Goal: Check status: Check status

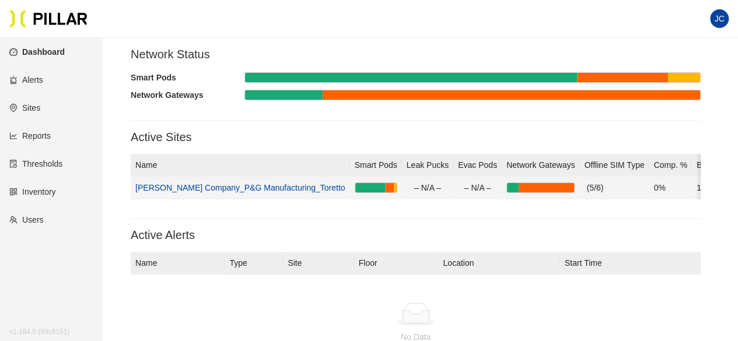
click at [189, 188] on link "[PERSON_NAME] Company_P&G Manufacturing_Toretto" at bounding box center [240, 187] width 210 height 9
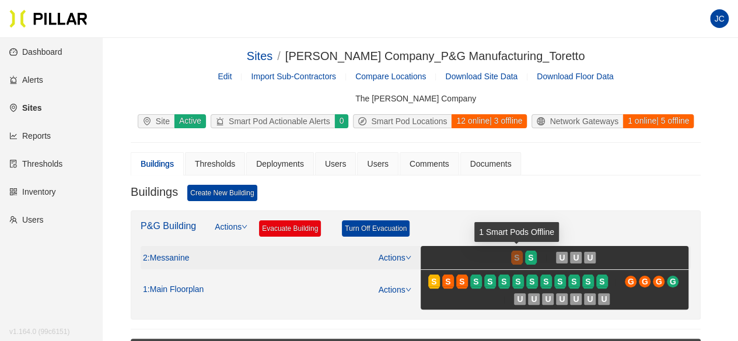
click at [516, 255] on span "S" at bounding box center [516, 257] width 5 height 13
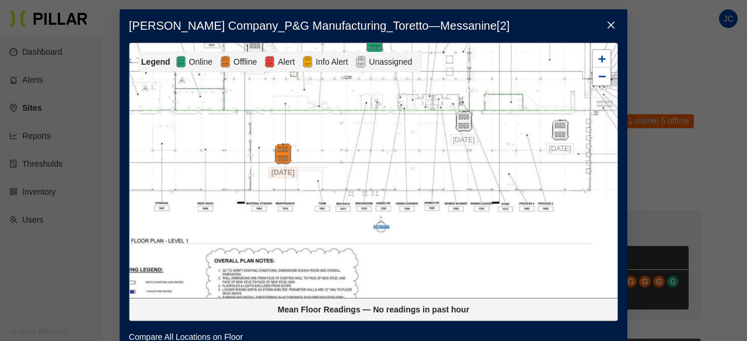
click at [607, 28] on icon "close" at bounding box center [610, 24] width 9 height 9
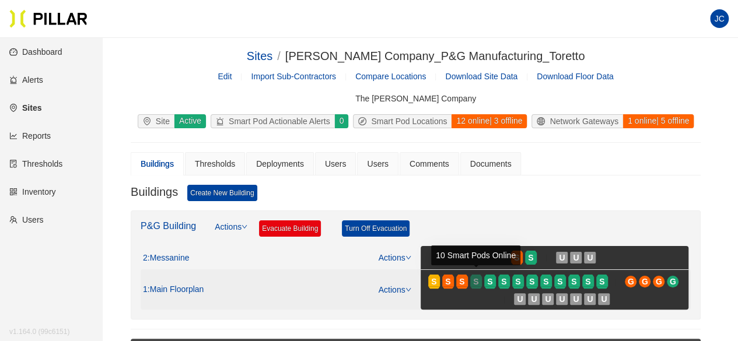
click at [476, 276] on span "S" at bounding box center [475, 281] width 5 height 13
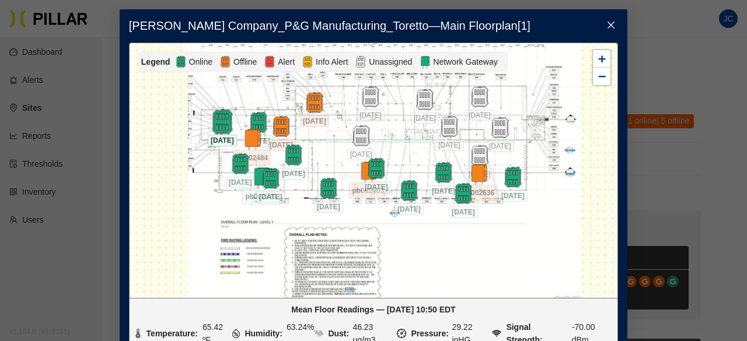
click at [217, 121] on img at bounding box center [221, 121] width 25 height 25
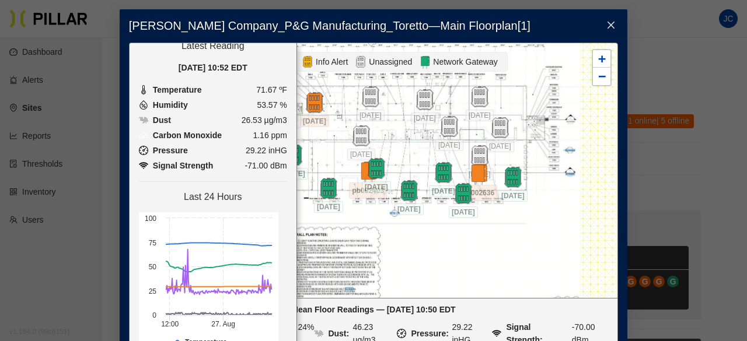
scroll to position [141, 0]
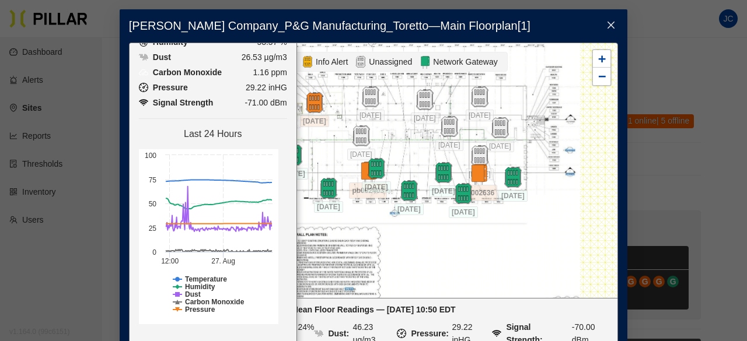
click at [449, 275] on div at bounding box center [374, 170] width 488 height 255
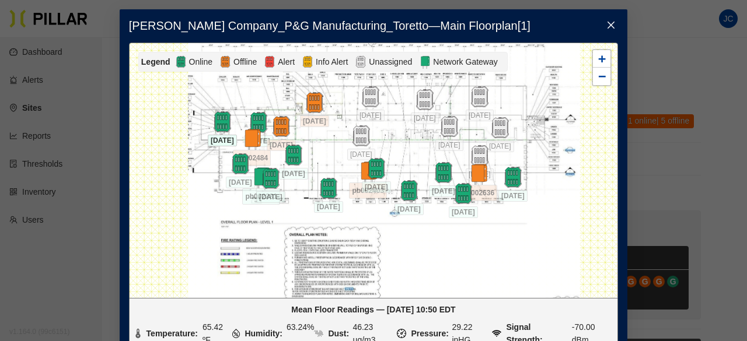
click at [608, 20] on icon "close" at bounding box center [610, 24] width 9 height 9
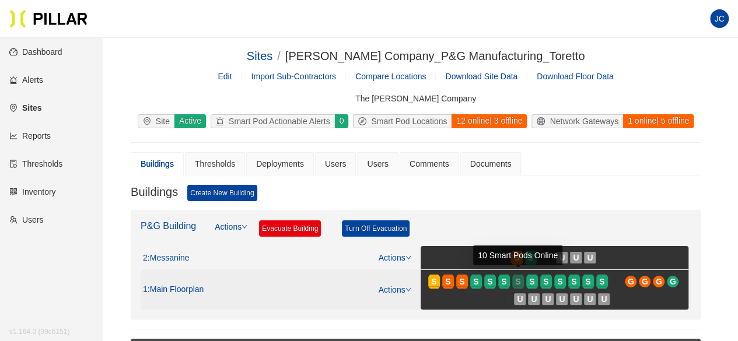
click at [520, 277] on div "S" at bounding box center [518, 281] width 12 height 9
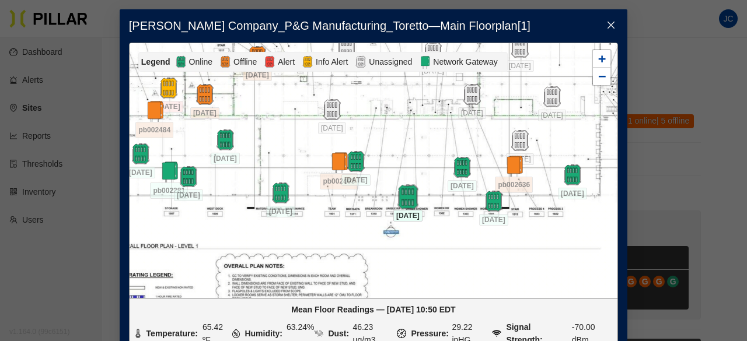
click at [405, 193] on img at bounding box center [407, 196] width 25 height 25
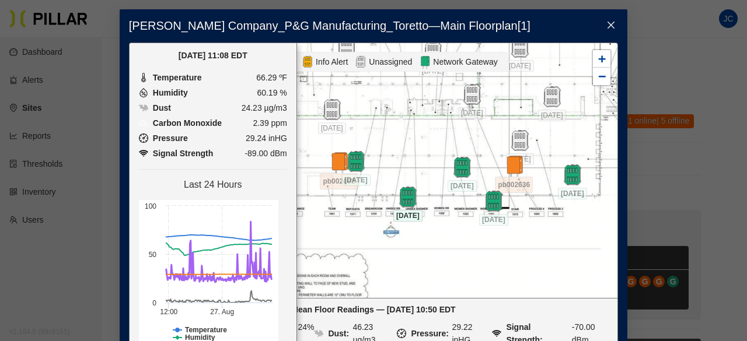
scroll to position [0, 0]
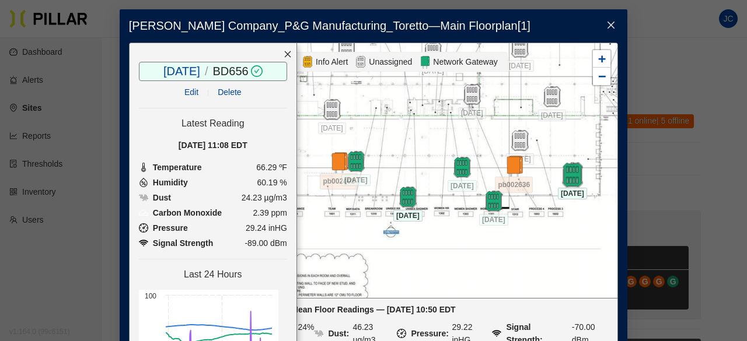
click at [572, 170] on img at bounding box center [572, 174] width 25 height 25
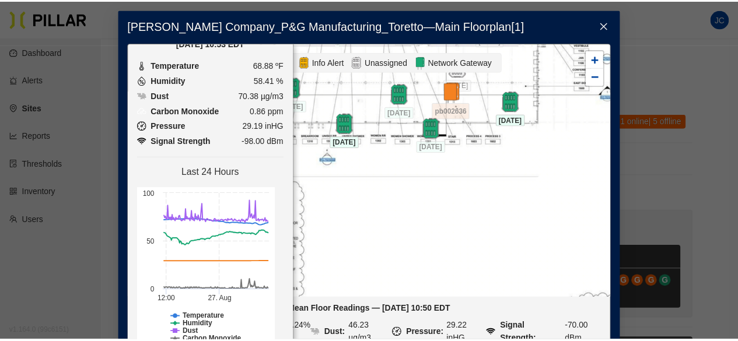
scroll to position [105, 0]
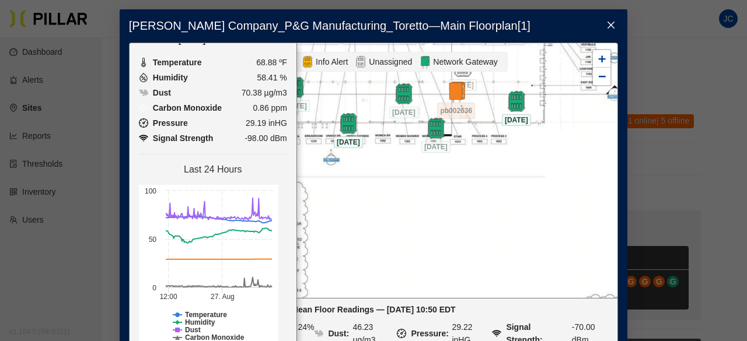
click at [607, 26] on icon "close" at bounding box center [610, 25] width 7 height 7
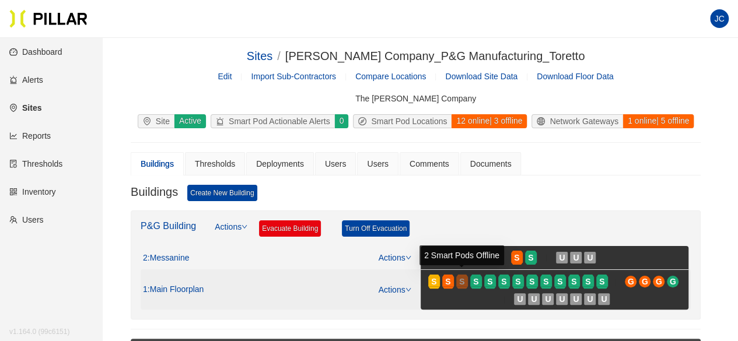
click at [460, 280] on span "S" at bounding box center [461, 281] width 5 height 13
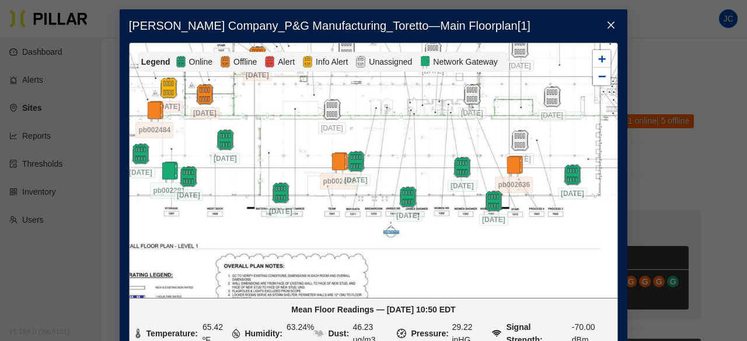
click at [610, 23] on icon "close" at bounding box center [610, 24] width 9 height 9
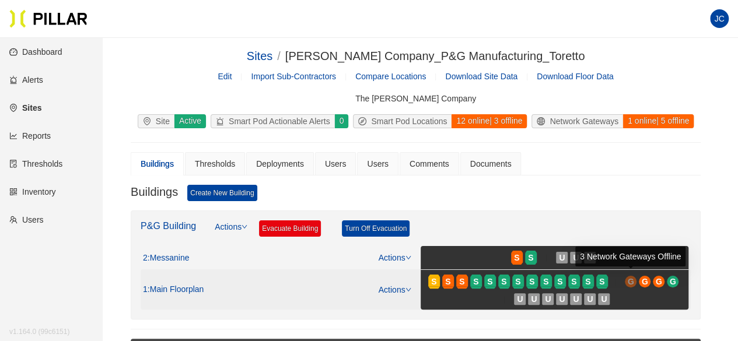
click at [628, 279] on span "G" at bounding box center [631, 281] width 6 height 13
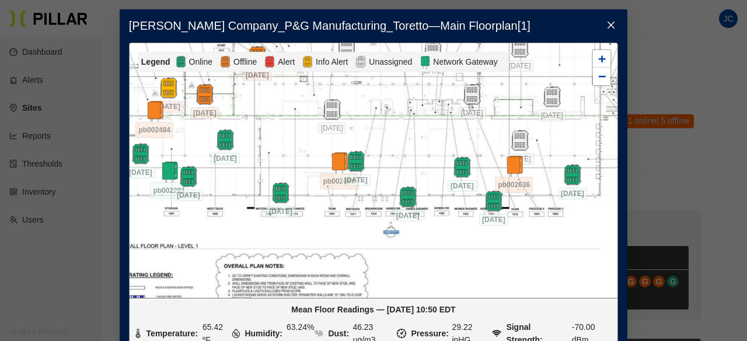
click at [606, 22] on icon "close" at bounding box center [610, 24] width 9 height 9
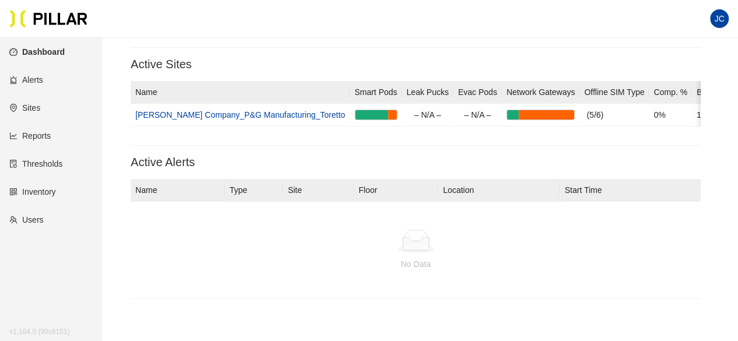
scroll to position [85, 0]
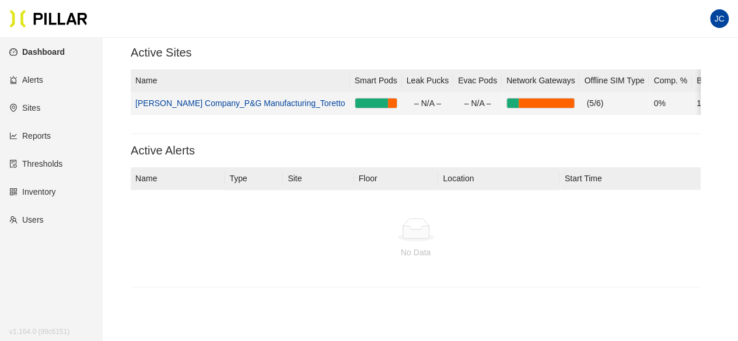
click at [226, 102] on link "[PERSON_NAME] Company_P&G Manufacturing_Toretto" at bounding box center [240, 103] width 210 height 9
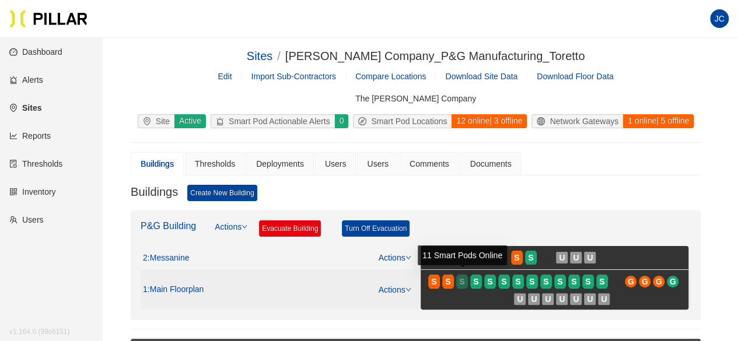
click at [463, 275] on span "S" at bounding box center [461, 281] width 5 height 13
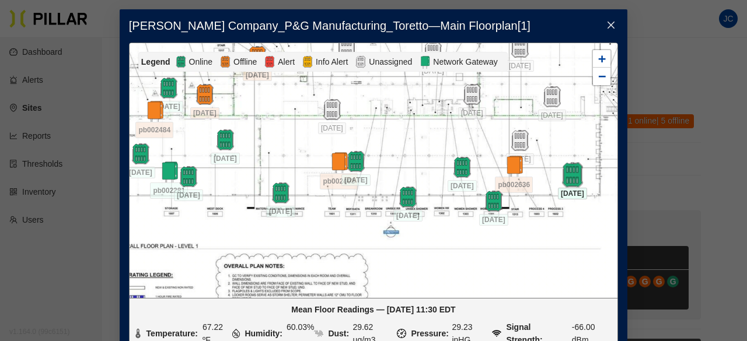
click at [569, 170] on img at bounding box center [572, 174] width 25 height 25
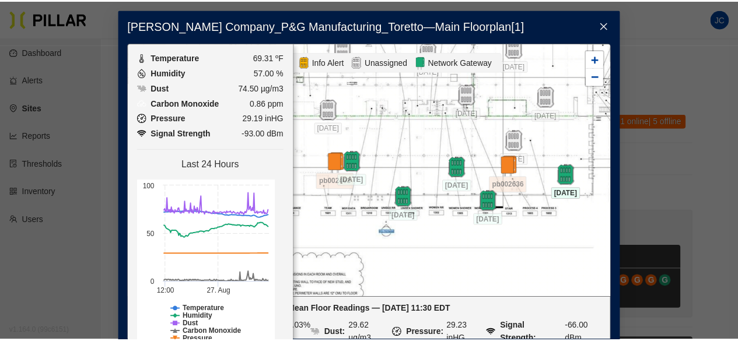
scroll to position [141, 0]
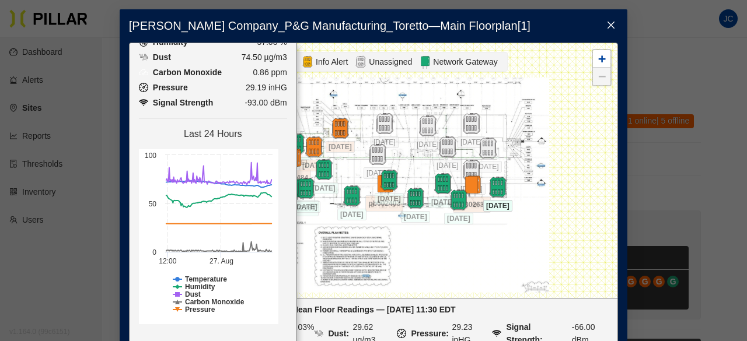
click at [607, 16] on span "Close" at bounding box center [611, 25] width 33 height 33
